Goal: Task Accomplishment & Management: Use online tool/utility

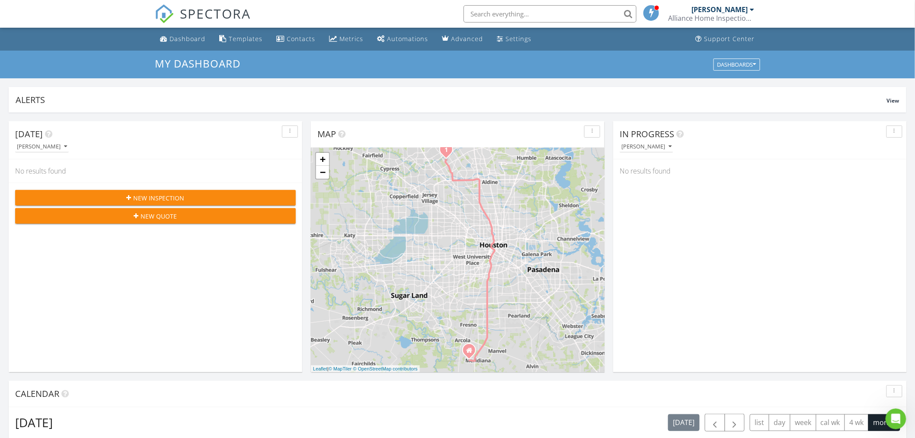
scroll to position [803, 931]
click at [178, 39] on div "Dashboard" at bounding box center [188, 39] width 36 height 8
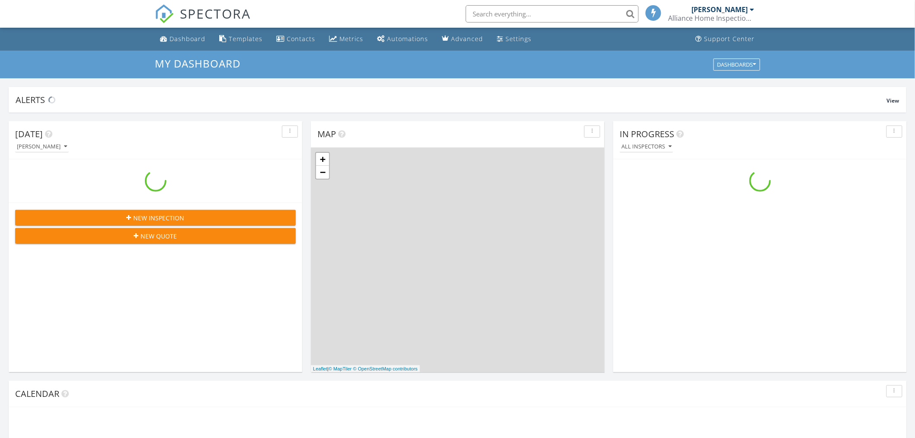
scroll to position [803, 931]
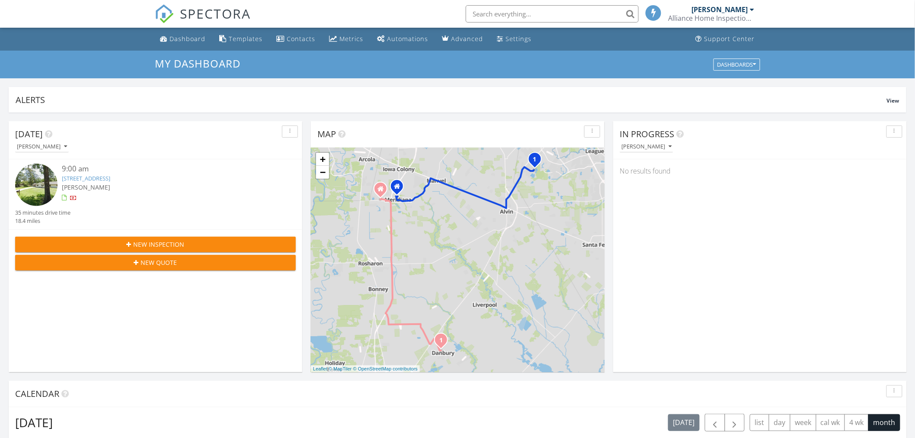
click at [110, 178] on link "[STREET_ADDRESS]" at bounding box center [86, 178] width 48 height 8
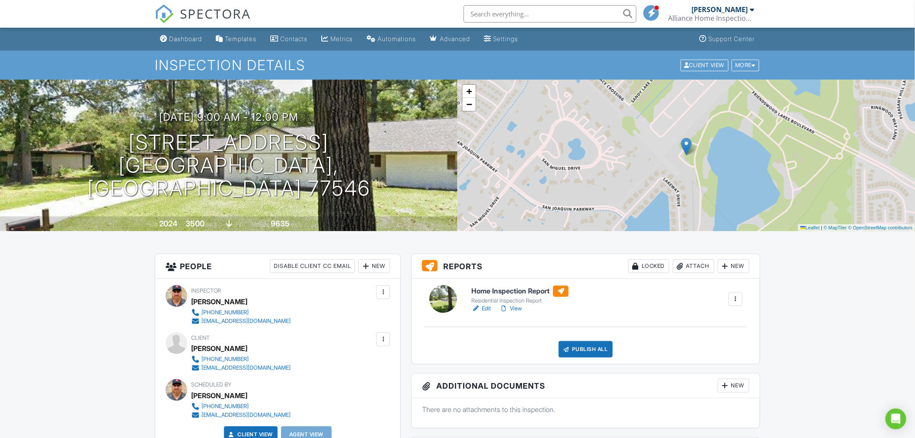
click at [533, 294] on h6 "Home Inspection Report" at bounding box center [520, 291] width 97 height 11
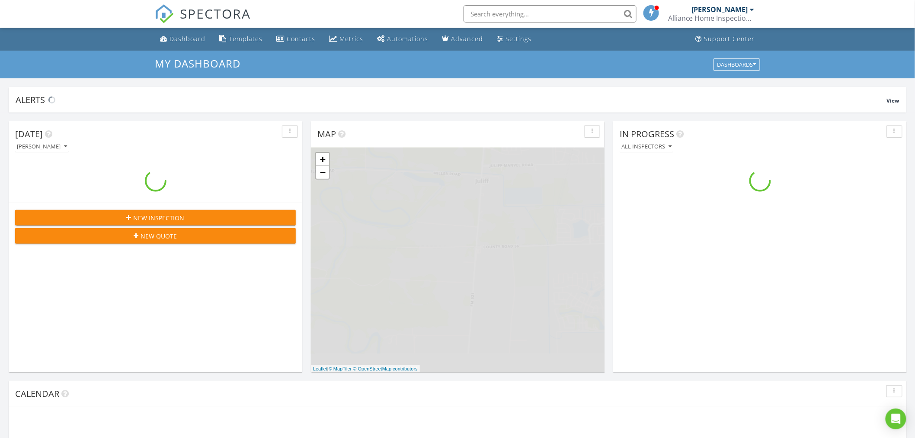
scroll to position [803, 931]
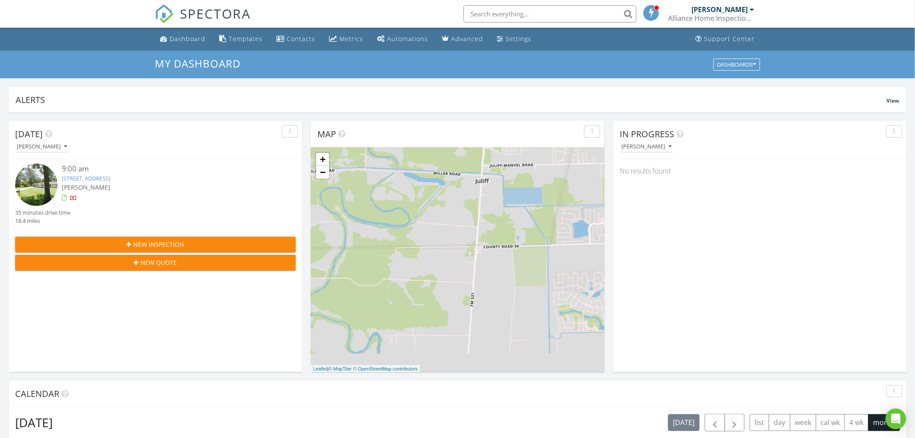
click at [110, 176] on link "[STREET_ADDRESS]" at bounding box center [86, 178] width 48 height 8
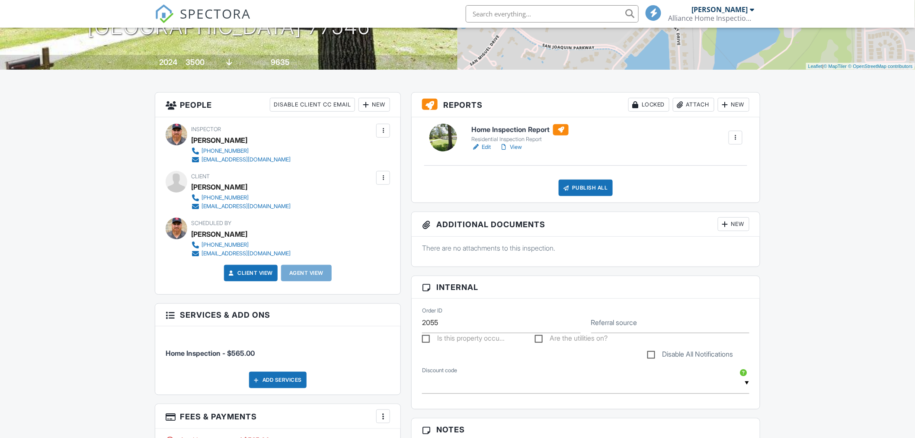
scroll to position [55, 0]
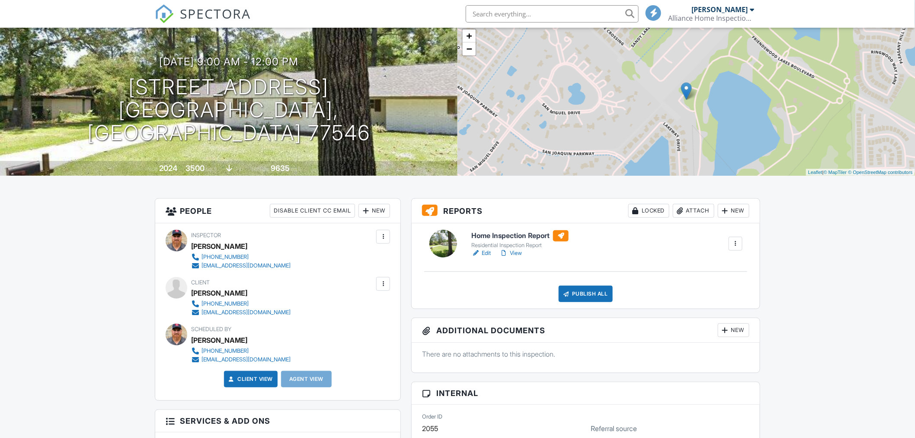
click at [509, 239] on h6 "Home Inspection Report" at bounding box center [520, 235] width 97 height 11
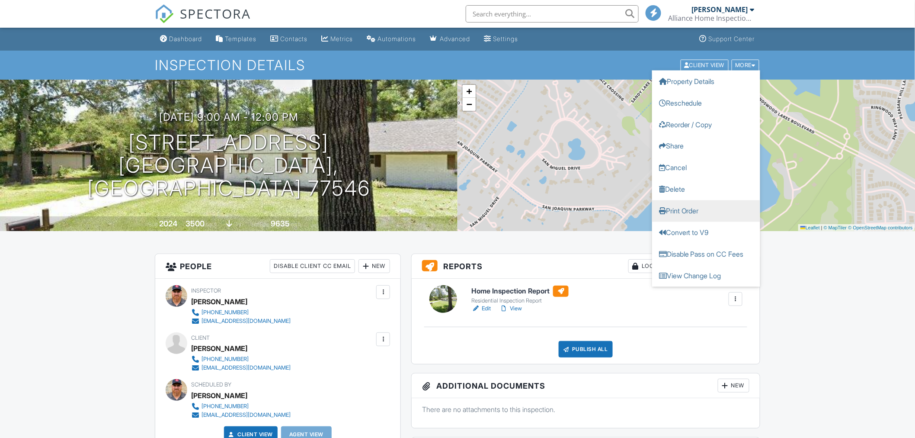
click at [698, 214] on link "Print Order" at bounding box center [706, 211] width 108 height 22
